Goal: Find specific page/section

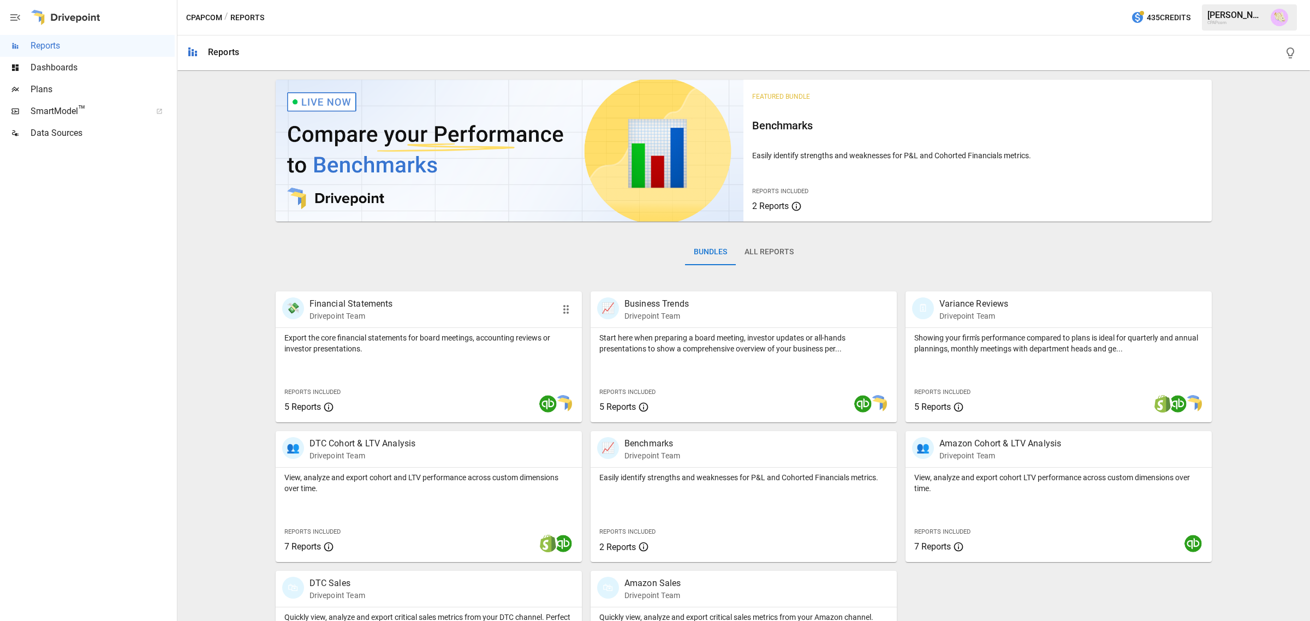
click at [379, 306] on p "Financial Statements" at bounding box center [352, 304] width 84 height 13
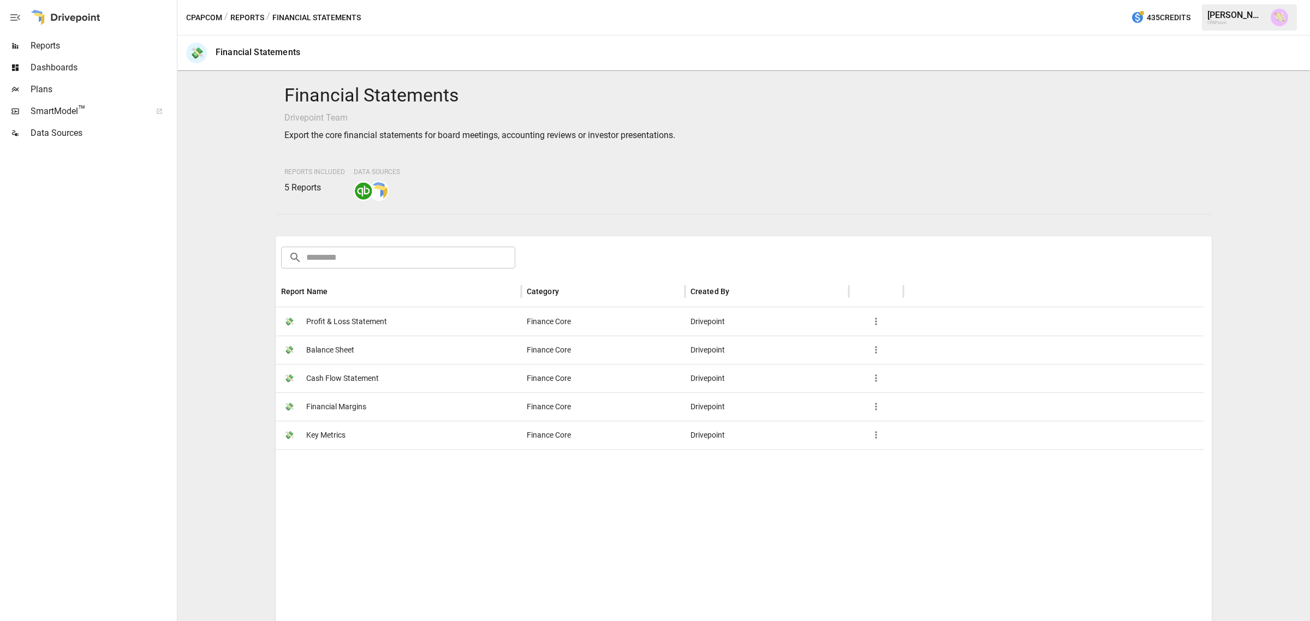
click at [385, 317] on span "Profit & Loss Statement" at bounding box center [346, 322] width 81 height 28
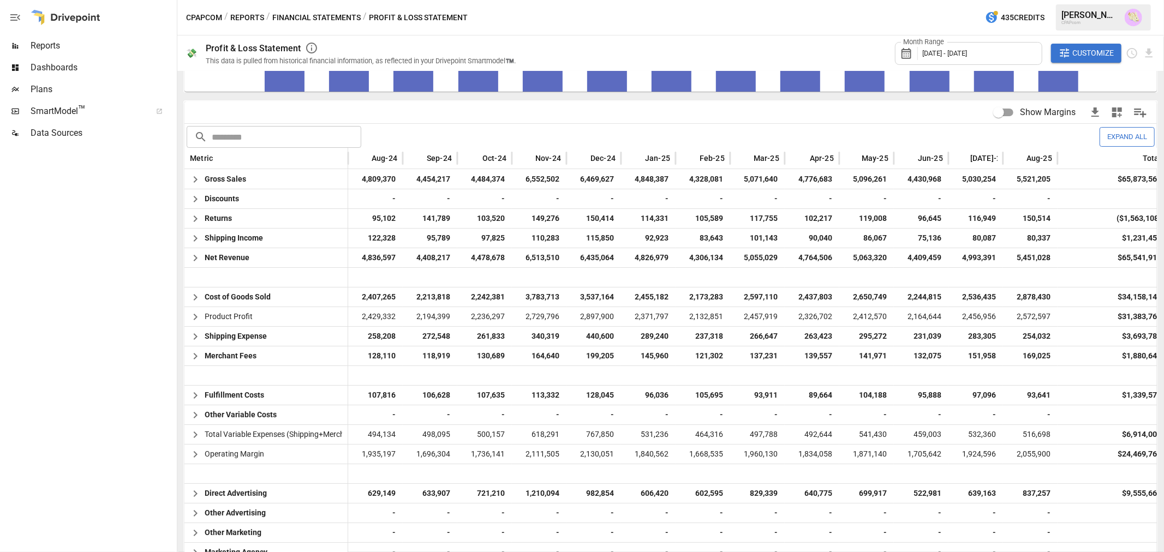
scroll to position [205, 0]
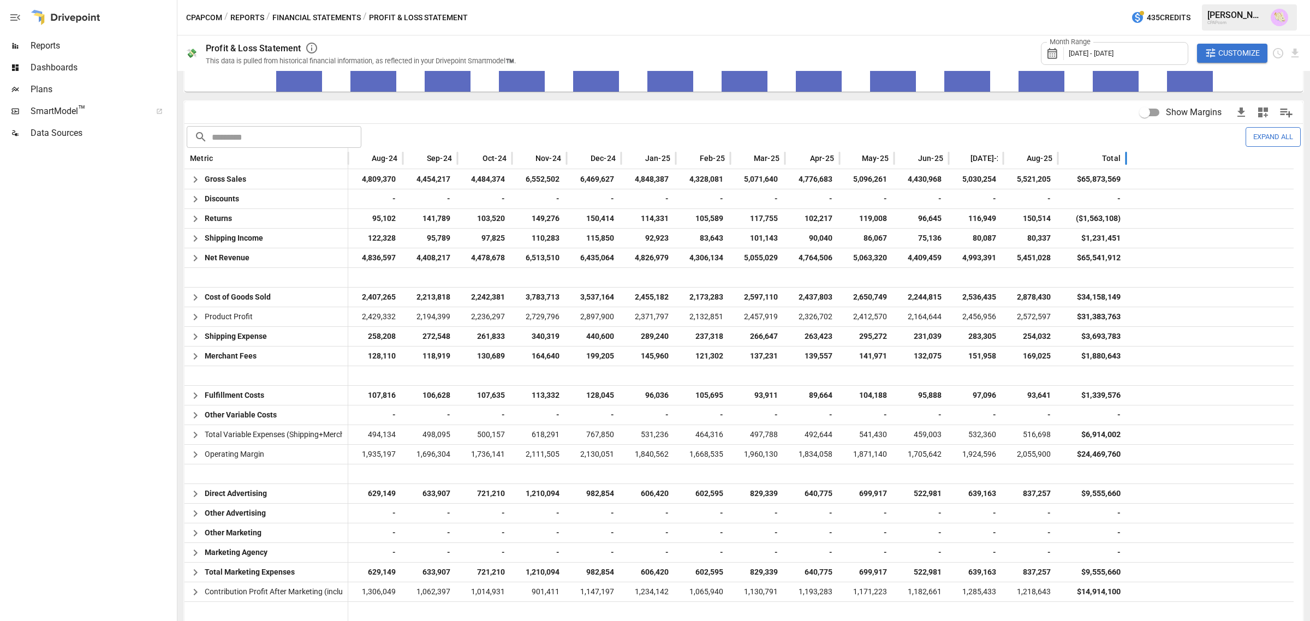
drag, startPoint x: 1167, startPoint y: 156, endPoint x: 1125, endPoint y: 161, distance: 41.8
click at [1125, 161] on div at bounding box center [1125, 158] width 5 height 21
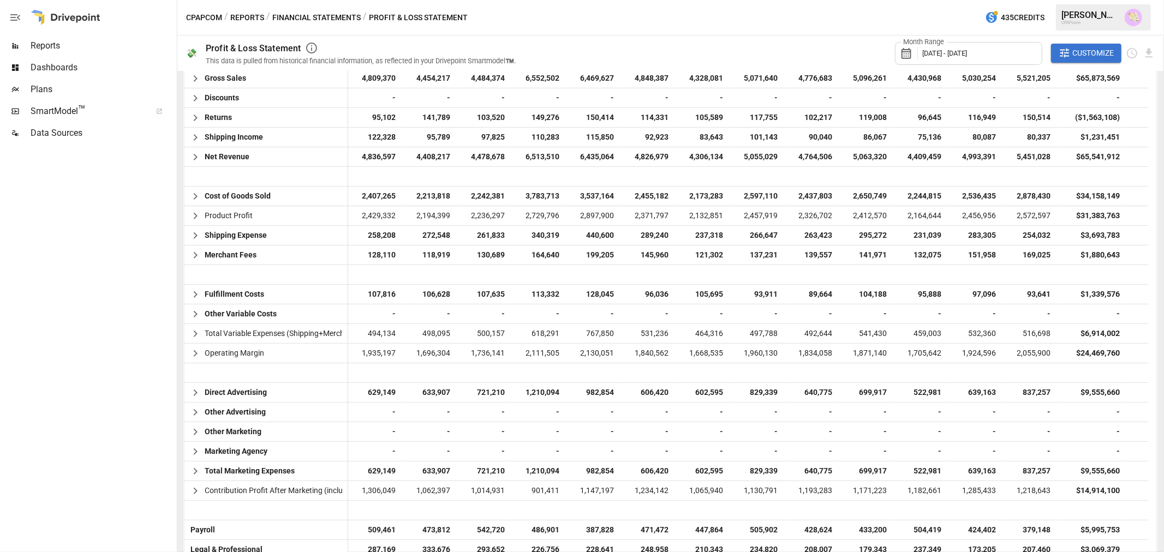
scroll to position [0, 0]
